Goal: Information Seeking & Learning: Understand process/instructions

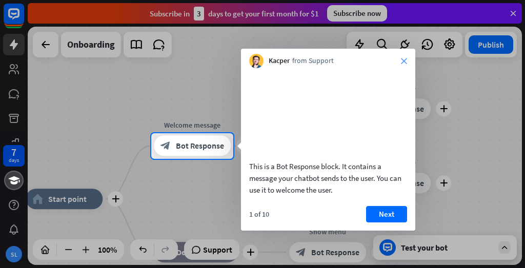
click at [403, 61] on icon "close" at bounding box center [404, 61] width 6 height 6
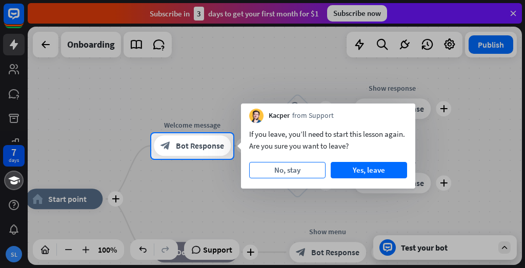
click at [306, 172] on button "No, stay" at bounding box center [287, 170] width 76 height 16
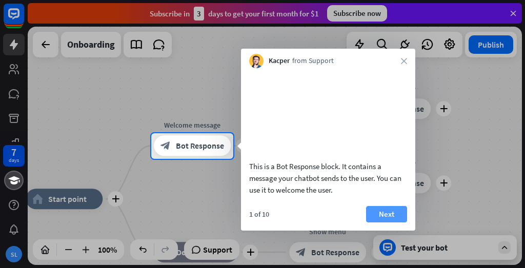
click at [388, 223] on button "Next" at bounding box center [386, 214] width 41 height 16
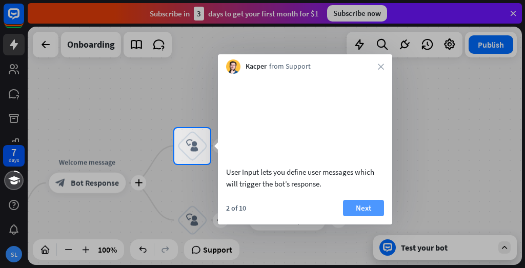
click at [366, 217] on button "Next" at bounding box center [363, 208] width 41 height 16
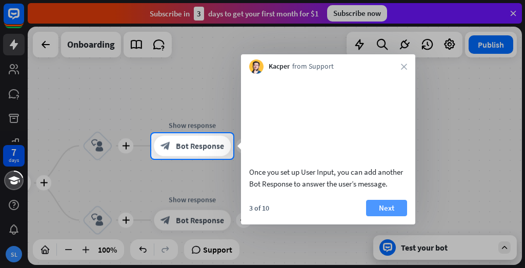
click at [376, 217] on button "Next" at bounding box center [386, 208] width 41 height 16
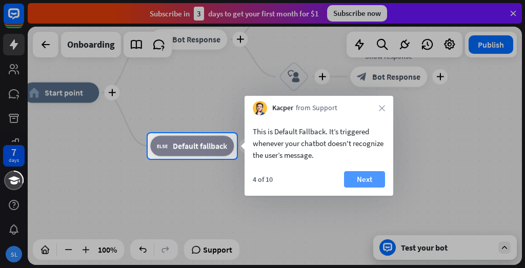
click at [370, 178] on button "Next" at bounding box center [364, 179] width 41 height 16
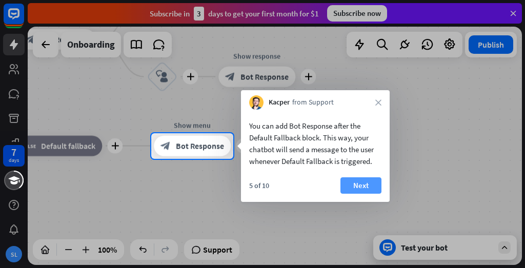
click at [370, 186] on button "Next" at bounding box center [361, 186] width 41 height 16
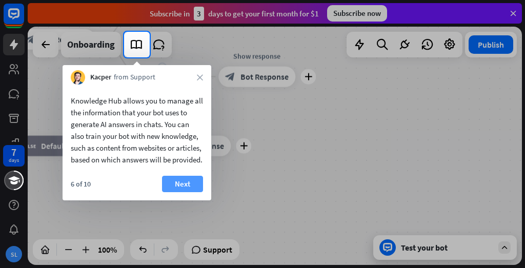
click at [195, 192] on button "Next" at bounding box center [182, 184] width 41 height 16
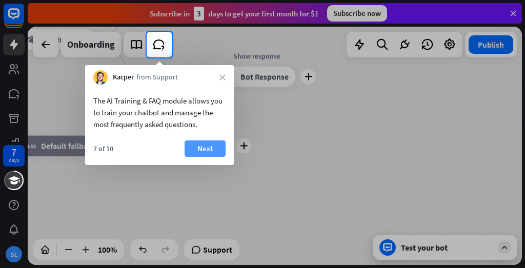
click at [195, 148] on button "Next" at bounding box center [205, 149] width 41 height 16
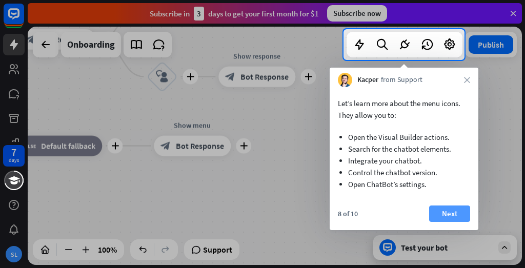
click at [453, 215] on button "Next" at bounding box center [449, 214] width 41 height 16
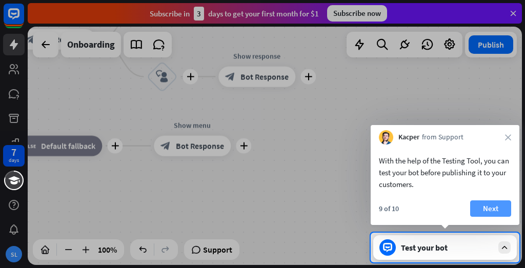
click at [494, 207] on button "Next" at bounding box center [490, 209] width 41 height 16
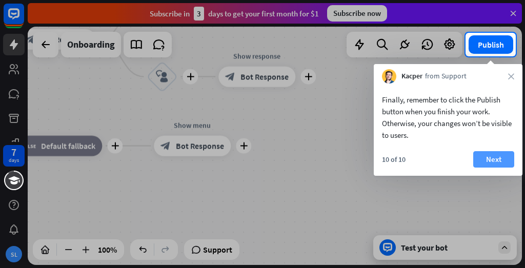
click at [498, 158] on button "Next" at bounding box center [494, 159] width 41 height 16
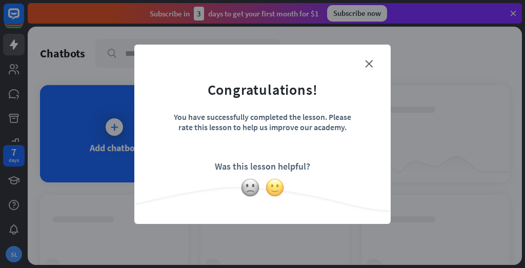
click at [278, 186] on img at bounding box center [274, 187] width 19 height 19
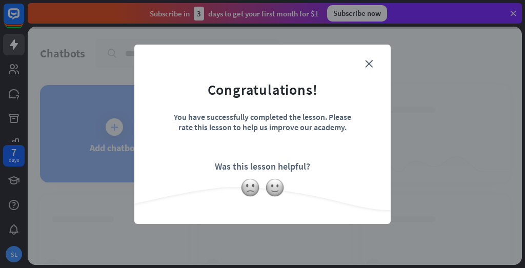
click at [370, 67] on form "Congratulations! You have successfully completed the lesson. Please rate this l…" at bounding box center [262, 118] width 231 height 123
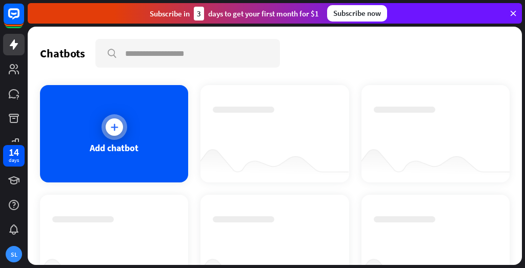
click at [115, 133] on div at bounding box center [114, 127] width 17 height 17
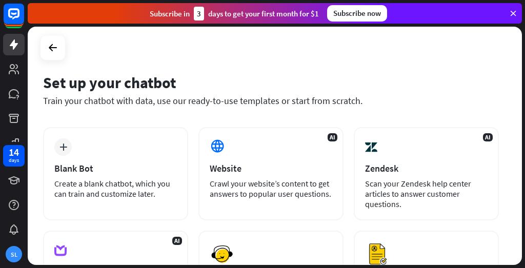
scroll to position [233, 0]
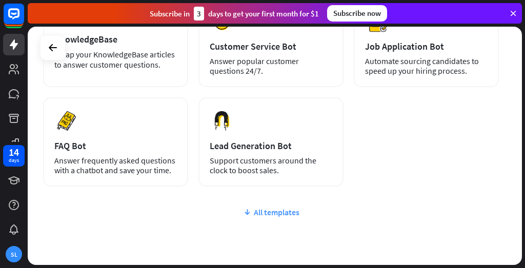
click at [273, 213] on div "All templates" at bounding box center [271, 212] width 456 height 10
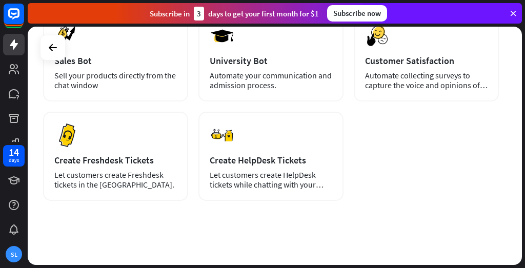
scroll to position [425, 0]
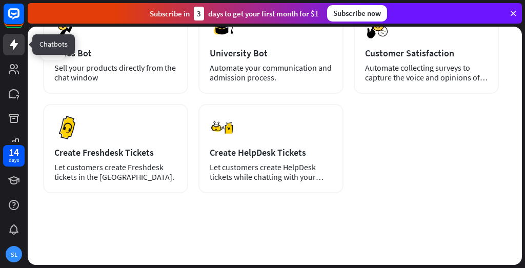
click at [15, 43] on icon at bounding box center [14, 45] width 8 height 10
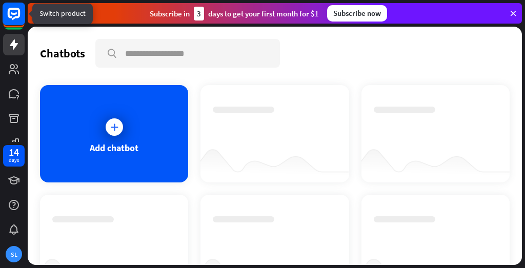
click at [12, 19] on icon at bounding box center [14, 14] width 12 height 12
